Goal: Task Accomplishment & Management: Manage account settings

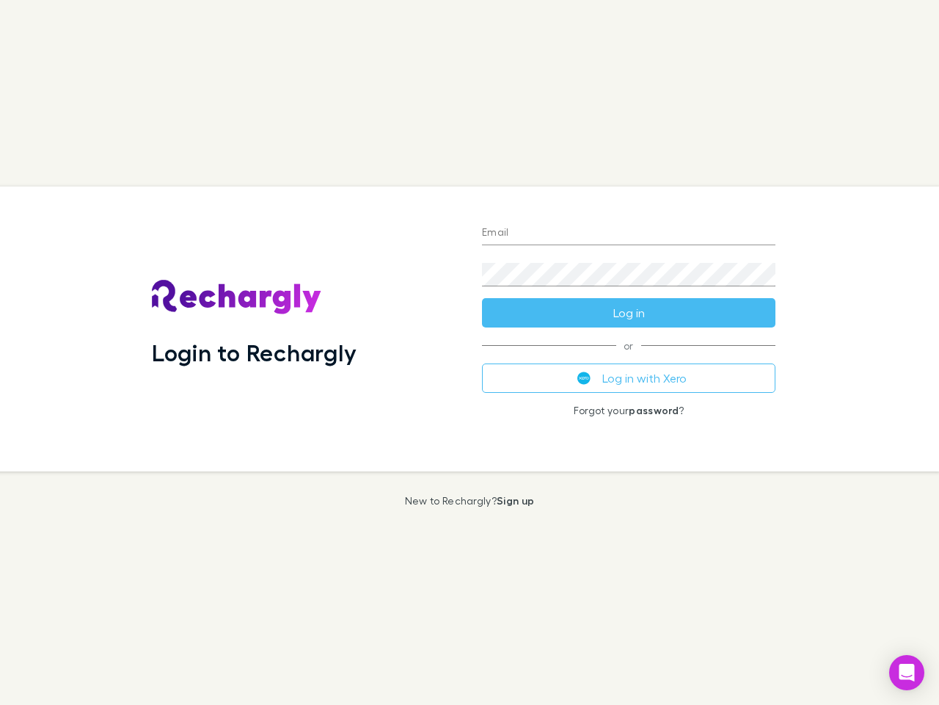
click at [470, 352] on div "Login to Rechargly" at bounding box center [305, 328] width 330 height 285
click at [629, 233] on input "Email" at bounding box center [629, 233] width 294 height 23
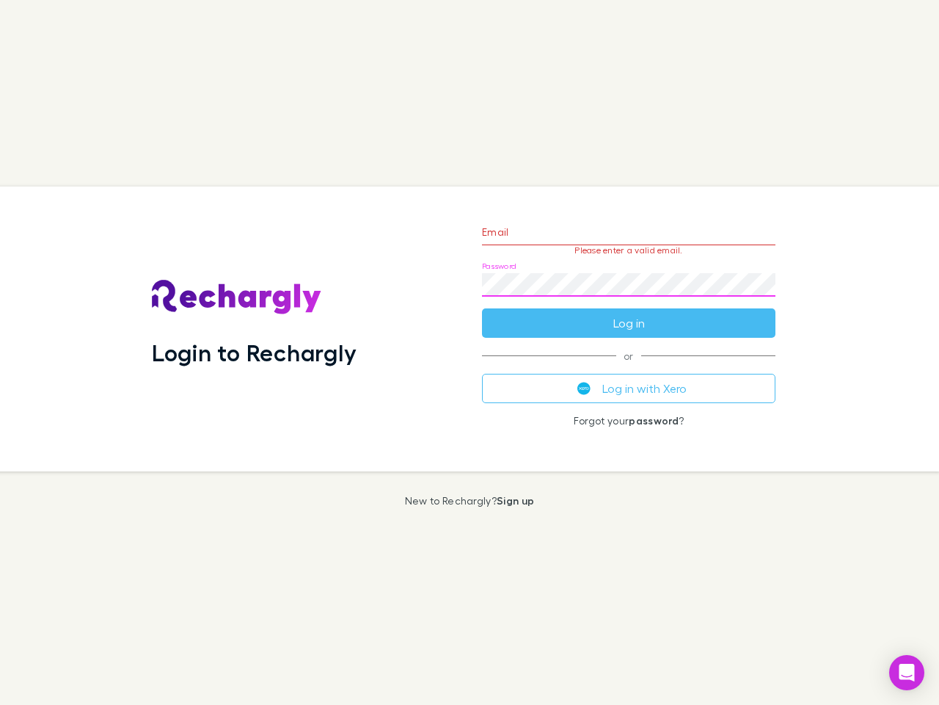
click at [629, 313] on form "Email Please enter a valid email. Password Log in" at bounding box center [629, 274] width 294 height 128
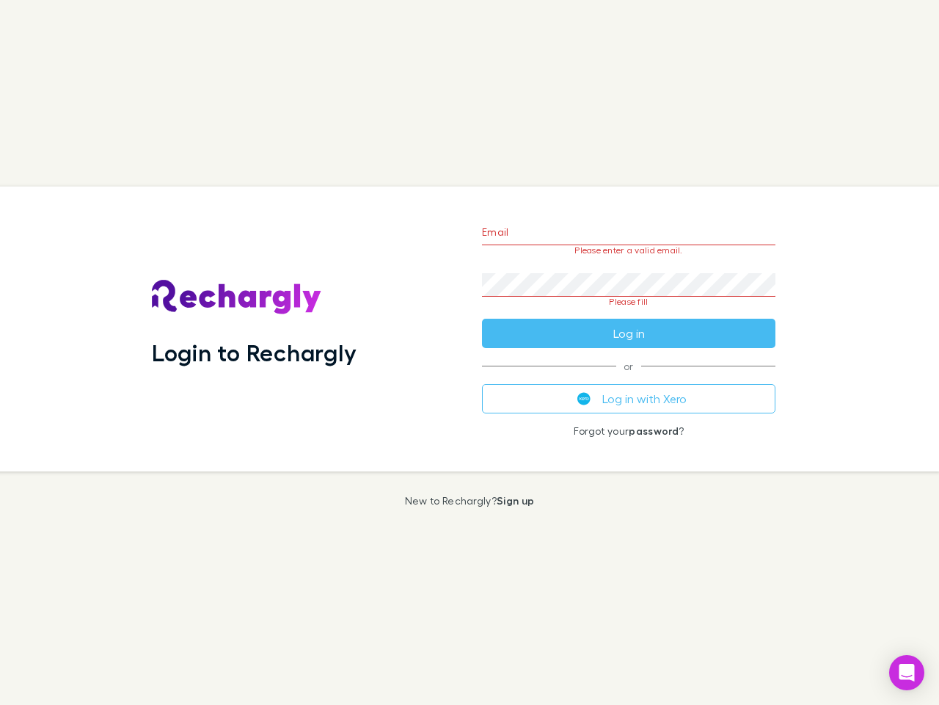
click at [629, 378] on div "Email Please enter a valid email. Password Please fill Log in or Log in with Xe…" at bounding box center [628, 328] width 317 height 285
click at [907, 672] on icon "Open Intercom Messenger" at bounding box center [907, 672] width 15 height 18
